Goal: Entertainment & Leisure: Browse casually

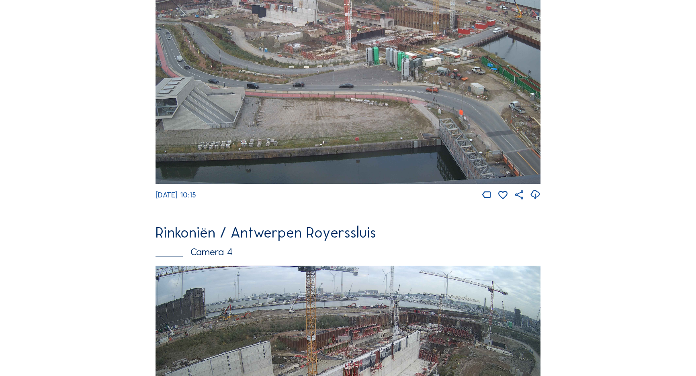
drag, startPoint x: 100, startPoint y: 171, endPoint x: 94, endPoint y: 228, distance: 57.3
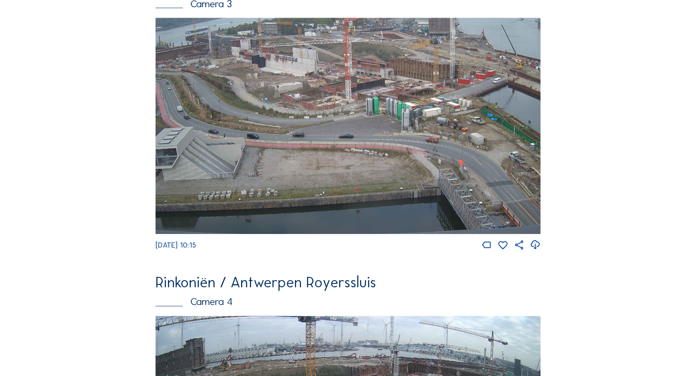
scroll to position [935, 0]
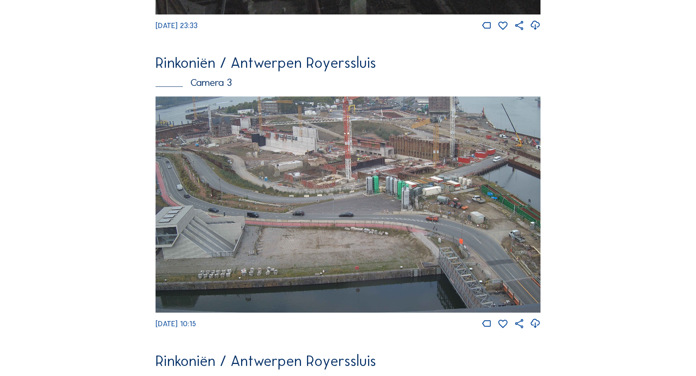
click at [306, 174] on img at bounding box center [347, 204] width 385 height 217
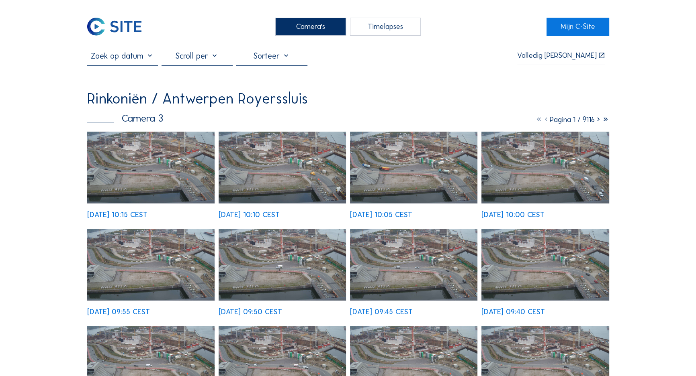
click at [156, 176] on img at bounding box center [151, 168] width 128 height 72
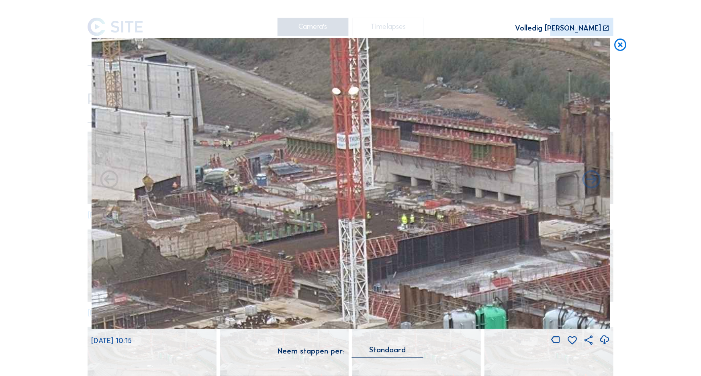
drag, startPoint x: 352, startPoint y: 125, endPoint x: 388, endPoint y: 209, distance: 90.8
click at [388, 209] on img at bounding box center [350, 184] width 519 height 292
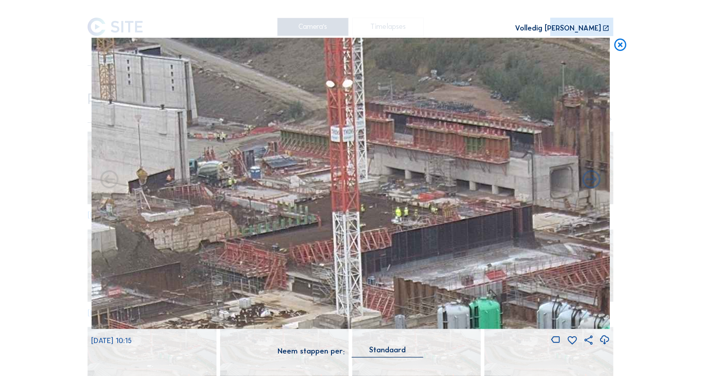
drag, startPoint x: 376, startPoint y: 227, endPoint x: 376, endPoint y: 218, distance: 8.8
click at [376, 218] on img at bounding box center [350, 184] width 519 height 292
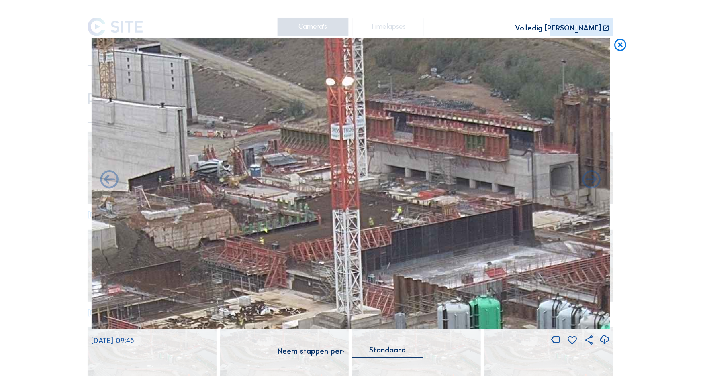
click at [623, 46] on icon at bounding box center [620, 45] width 15 height 15
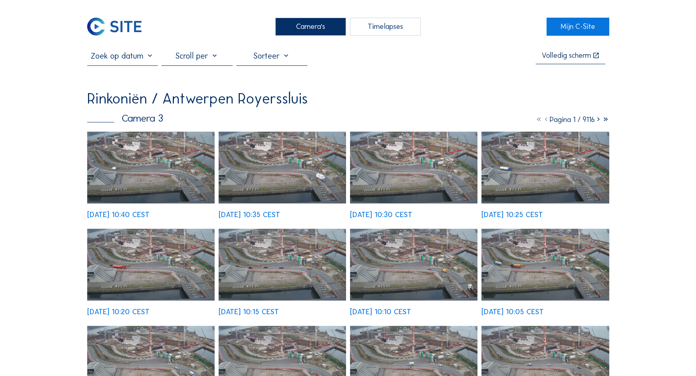
click at [157, 175] on img at bounding box center [151, 168] width 128 height 72
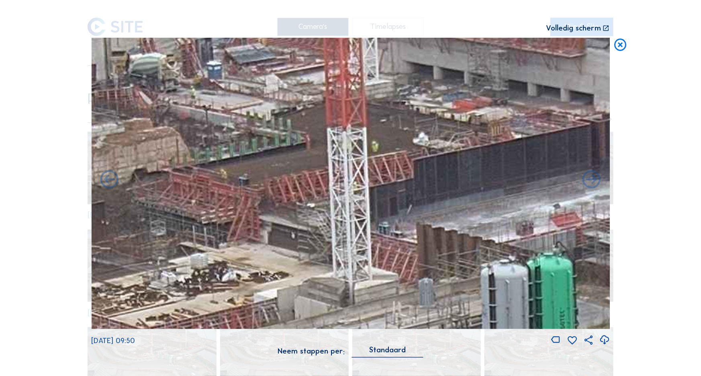
click at [619, 48] on icon at bounding box center [620, 45] width 15 height 15
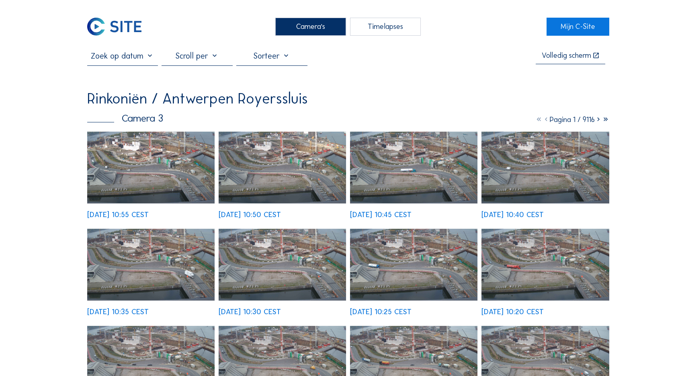
click at [176, 176] on img at bounding box center [151, 168] width 128 height 72
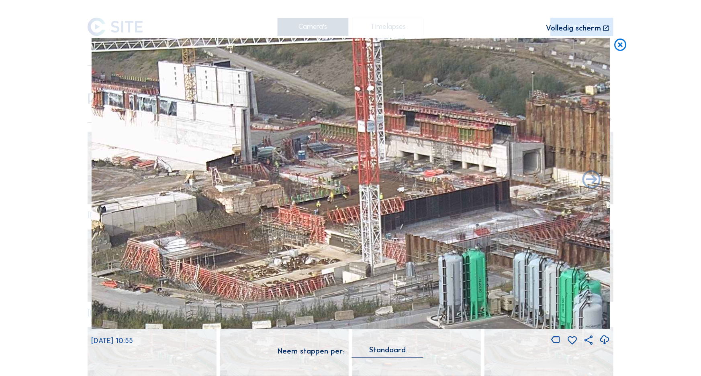
drag, startPoint x: 343, startPoint y: 136, endPoint x: 408, endPoint y: 193, distance: 86.8
click at [403, 192] on img at bounding box center [350, 184] width 519 height 292
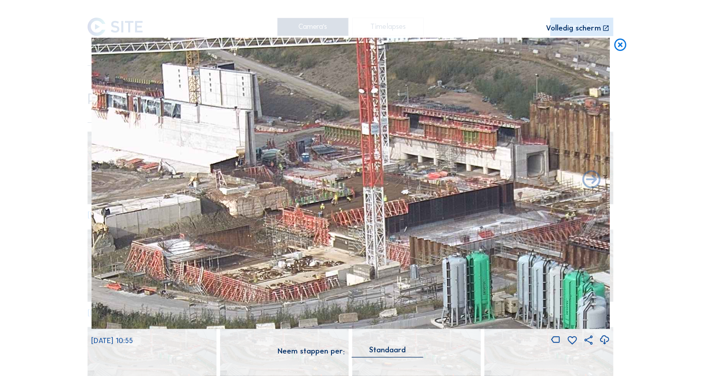
click at [618, 49] on icon at bounding box center [620, 45] width 15 height 15
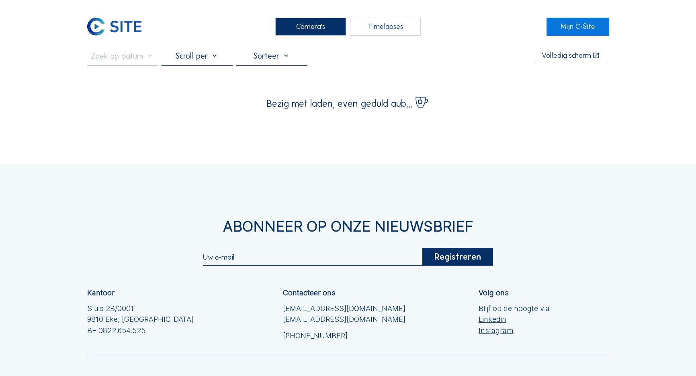
click at [309, 30] on div "Camera's" at bounding box center [310, 27] width 71 height 18
